Goal: Check status: Check status

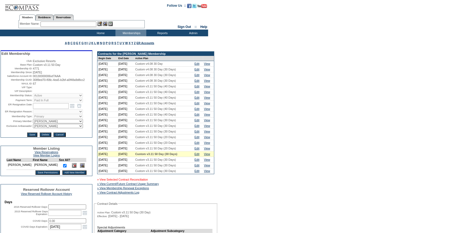
click at [146, 181] on link "» View Selected Contract Reconciliation" at bounding box center [122, 179] width 51 height 3
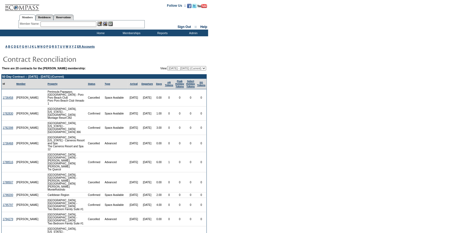
click at [74, 21] on input "text" at bounding box center [69, 23] width 56 height 5
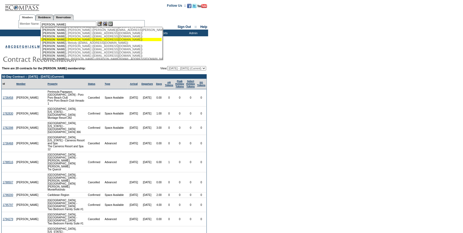
scroll to position [49, 0]
click at [70, 41] on div "Roberts , Tamara (tamrob1030@gmail.com)" at bounding box center [101, 39] width 118 height 3
type input "Roberts, Tamara (tamrob1030@gmail.com)"
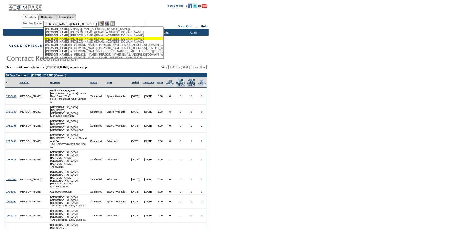
scroll to position [0, 0]
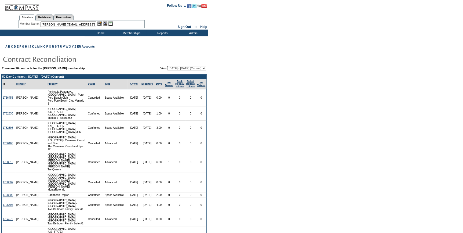
click at [100, 23] on img at bounding box center [100, 23] width 5 height 5
